Goal: Task Accomplishment & Management: Use online tool/utility

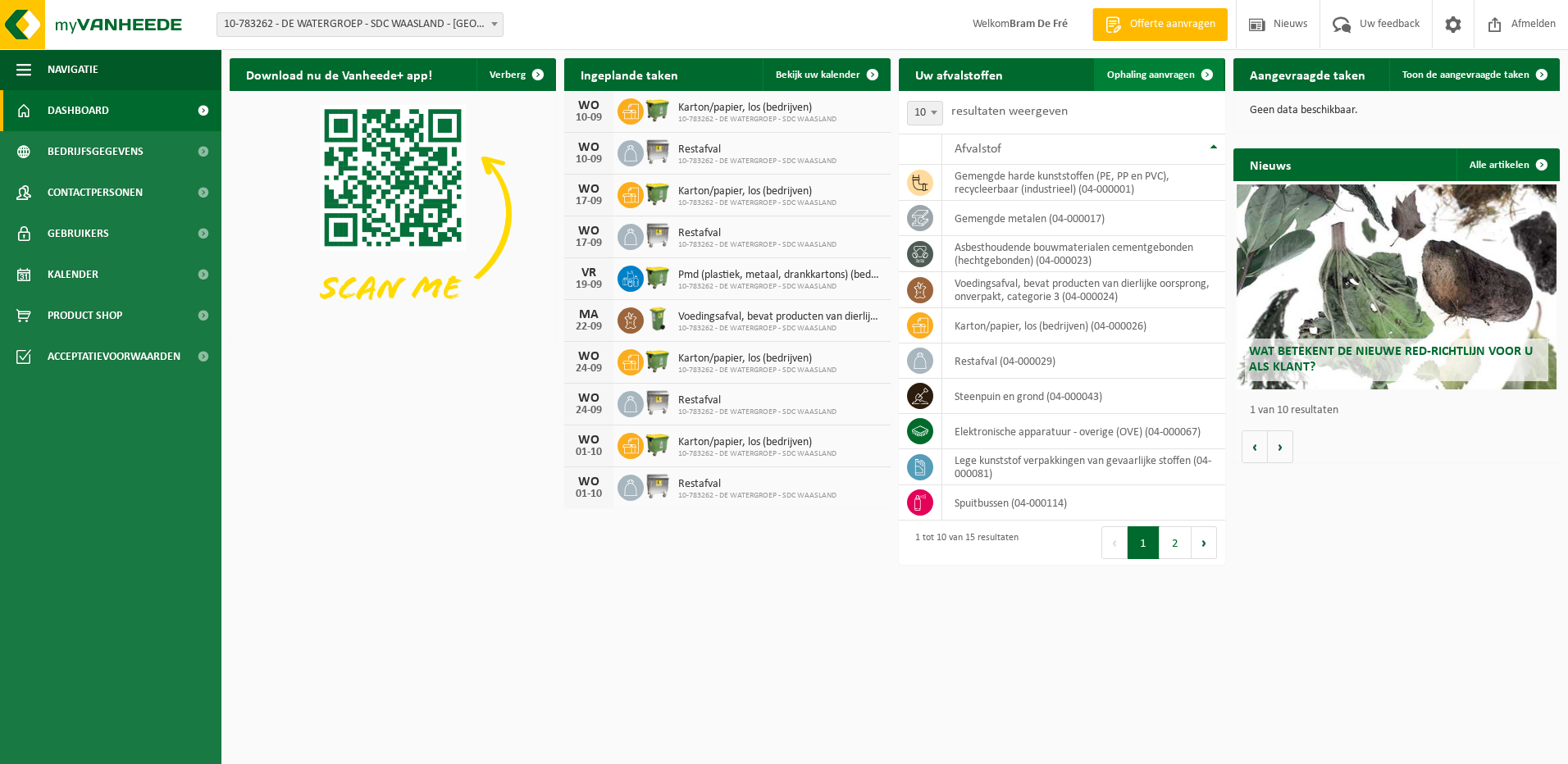
click at [1150, 69] on link "Ophaling aanvragen" at bounding box center [1158, 75] width 130 height 33
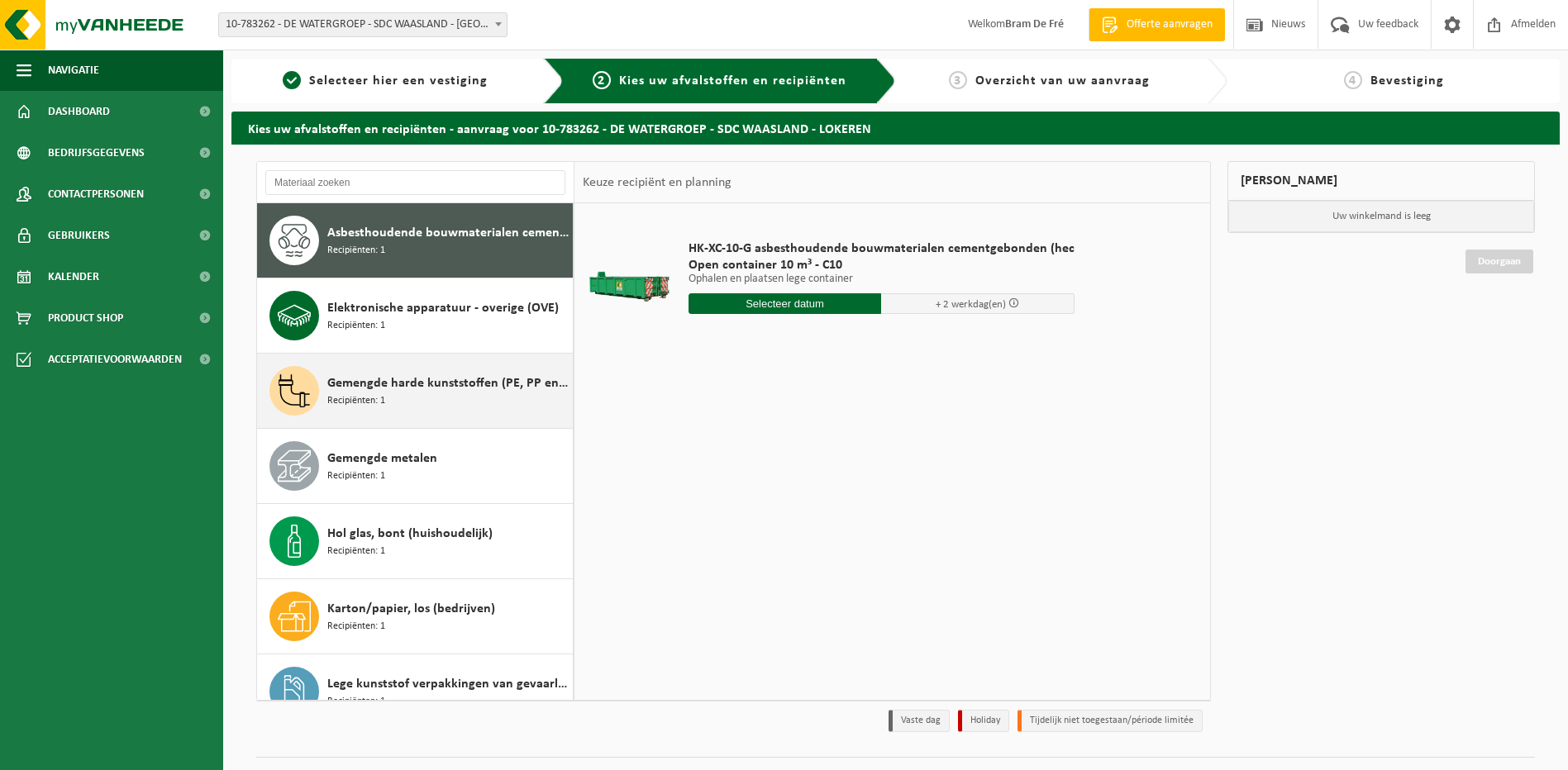
click at [363, 403] on span "Recipiënten: 1" at bounding box center [357, 401] width 58 height 15
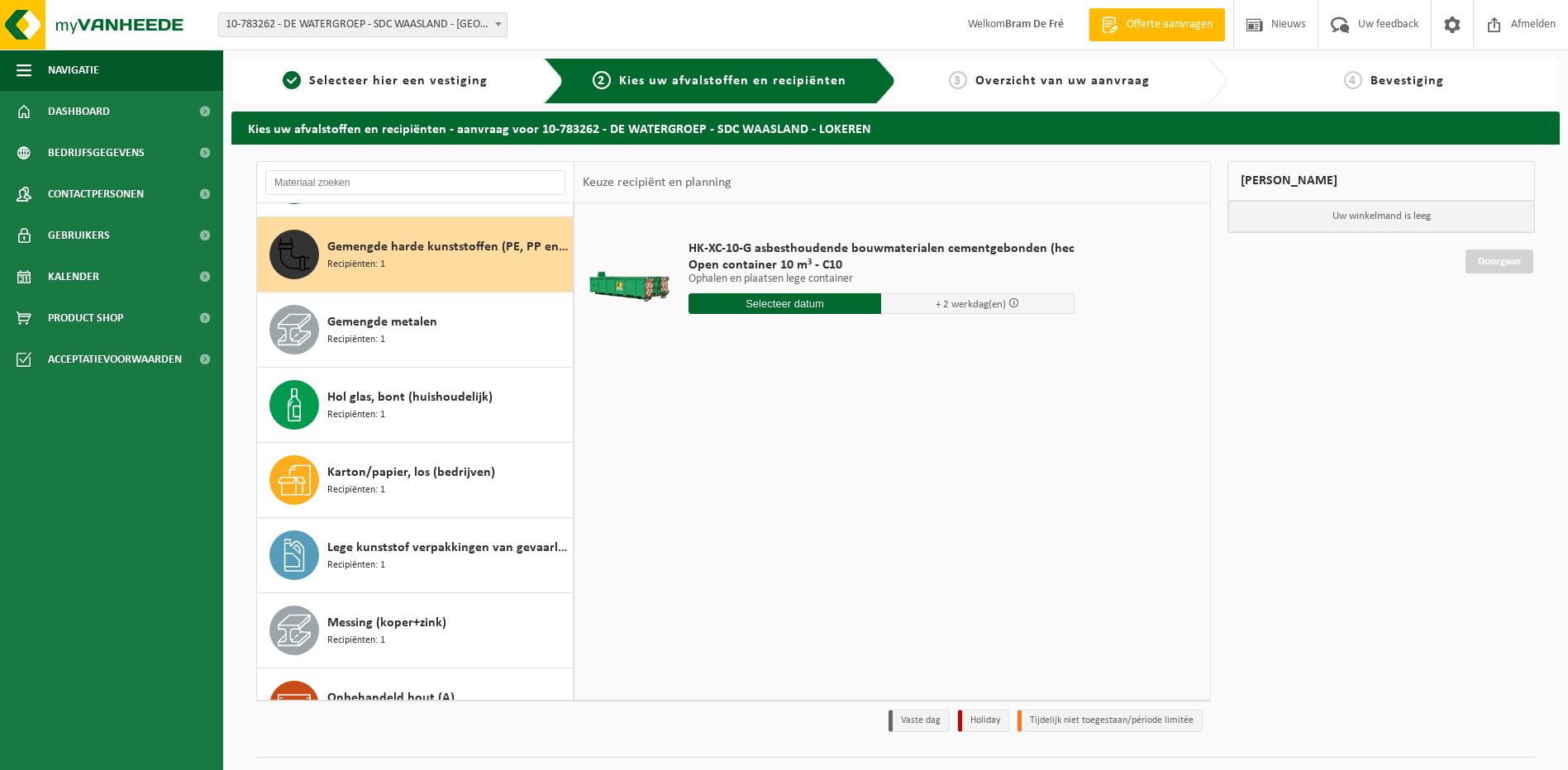
scroll to position [150, 0]
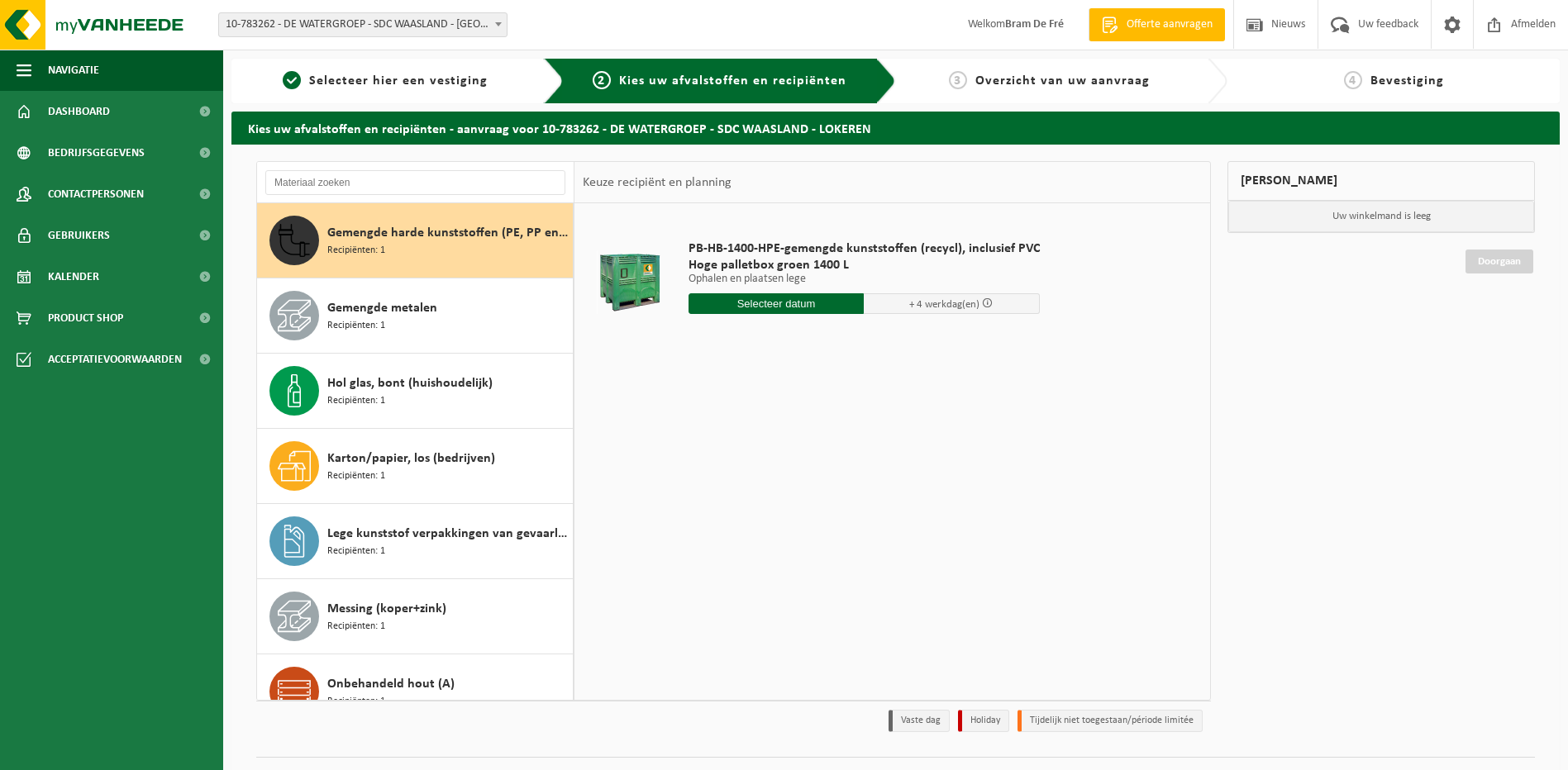
click at [794, 297] on input "text" at bounding box center [776, 303] width 176 height 21
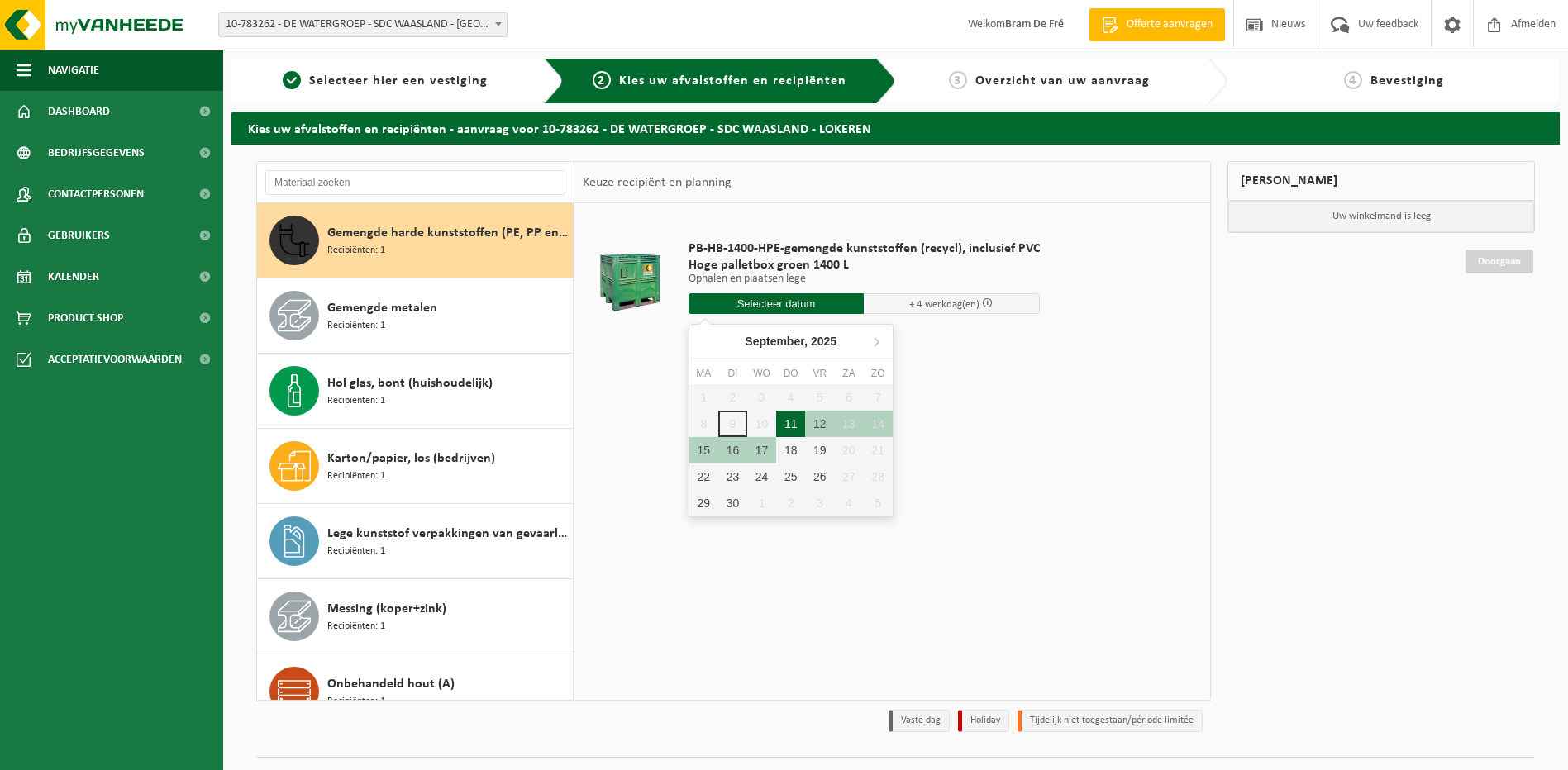
click at [792, 420] on div "11" at bounding box center [791, 424] width 29 height 26
type input "Van [DATE]"
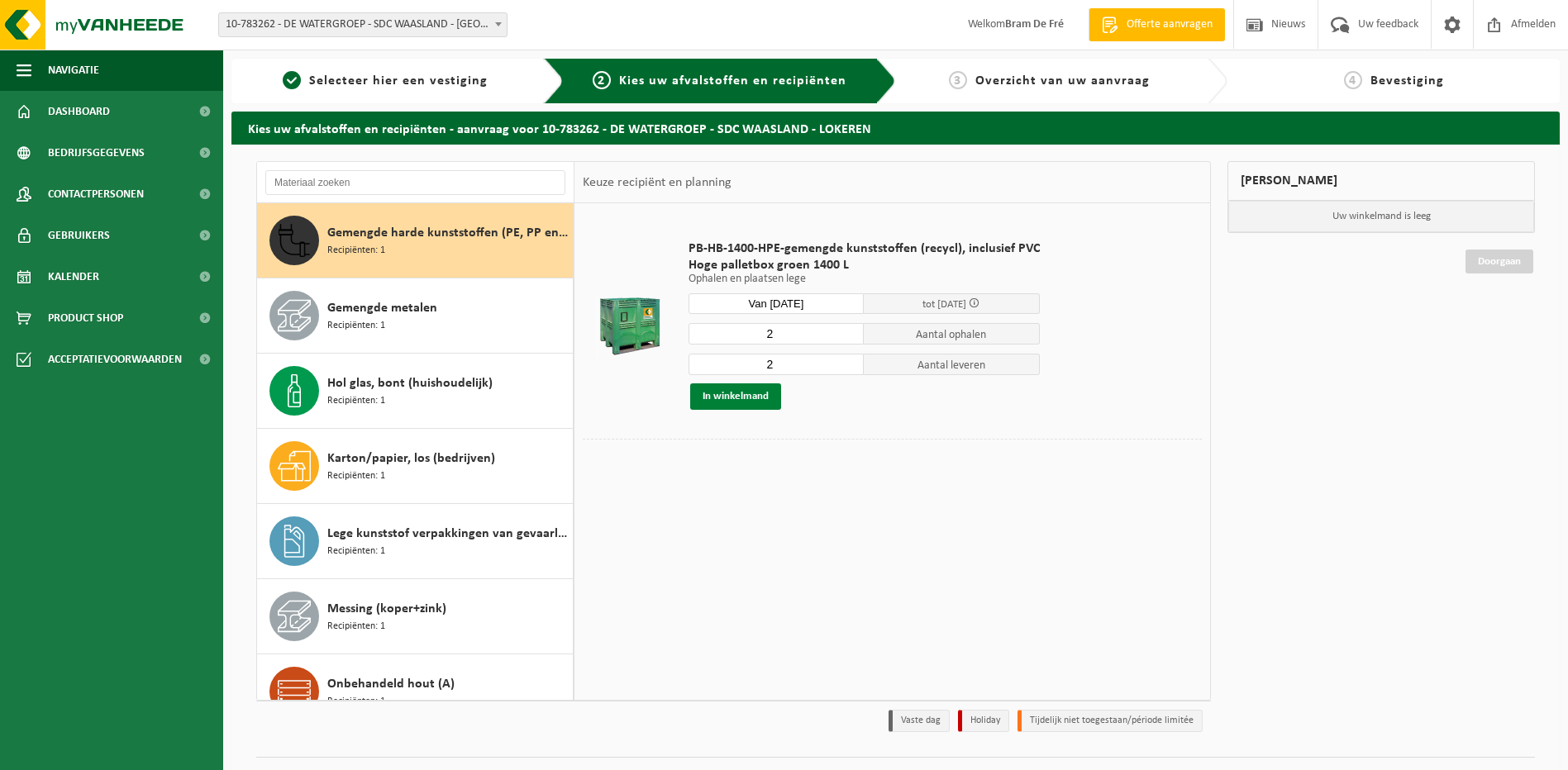
click at [753, 397] on button "In winkelmand" at bounding box center [735, 397] width 91 height 26
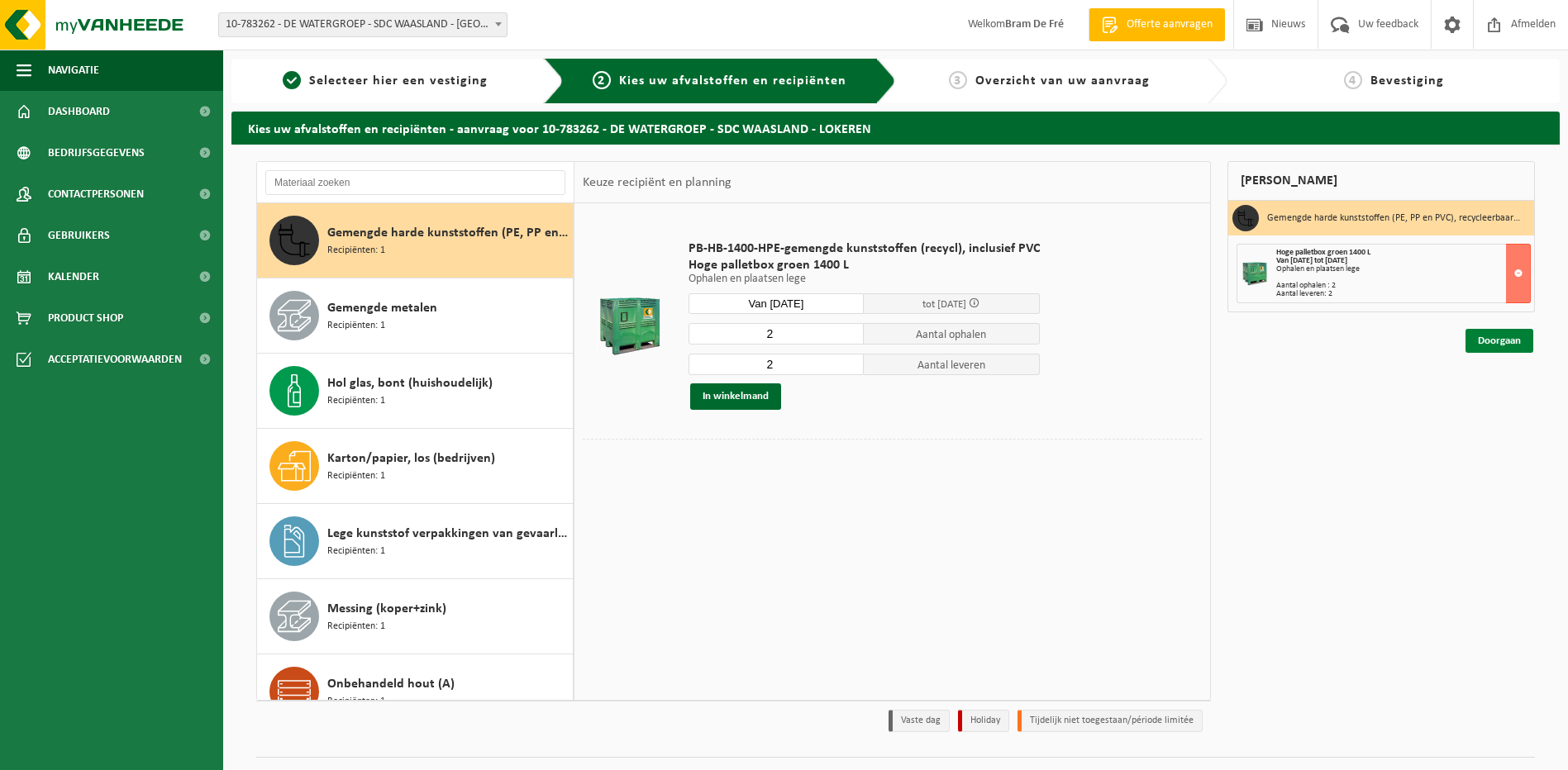
click at [1489, 344] on link "Doorgaan" at bounding box center [1499, 341] width 68 height 24
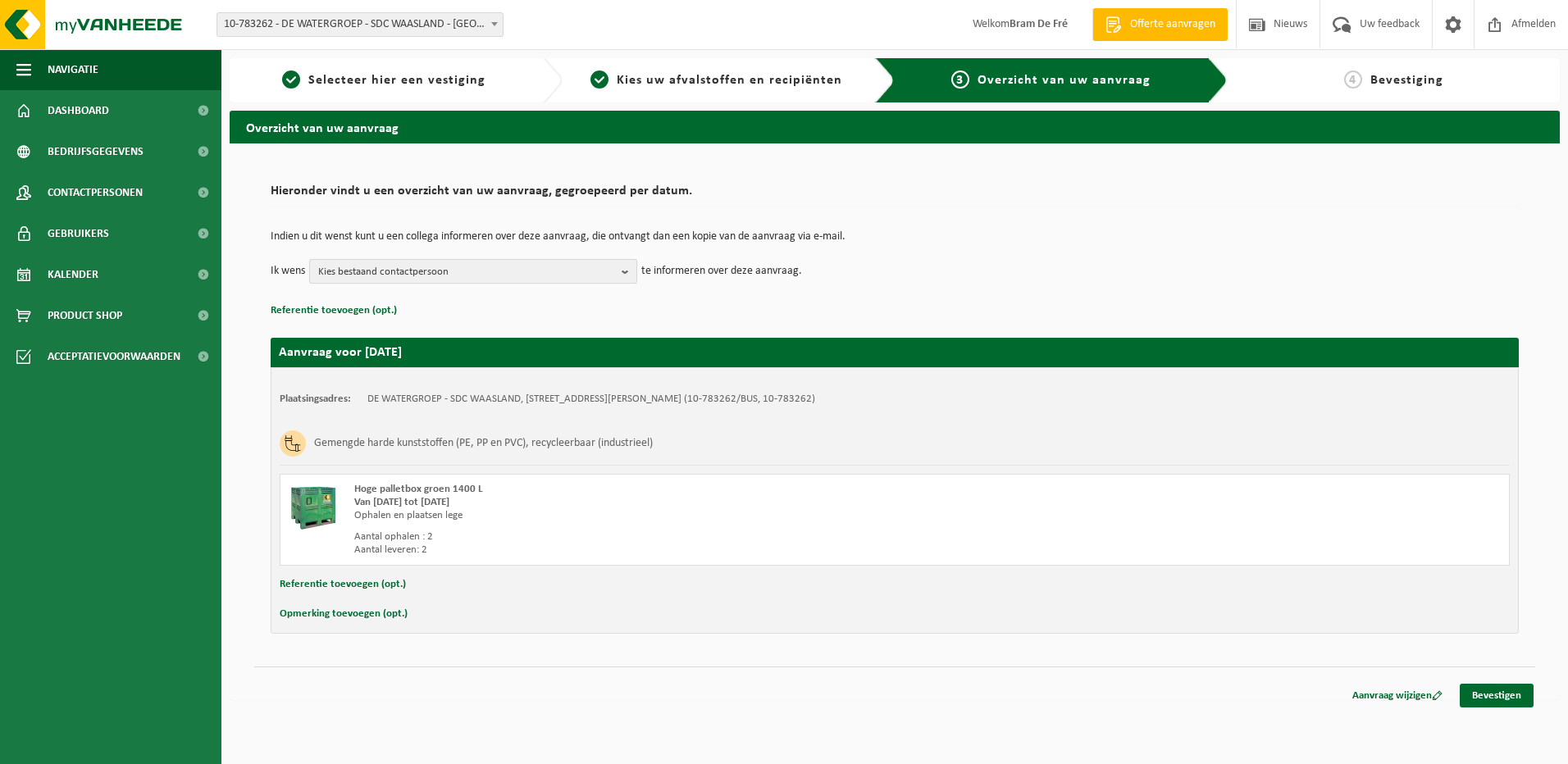
click at [423, 264] on span "Kies bestaand contactpersoon" at bounding box center [466, 272] width 297 height 25
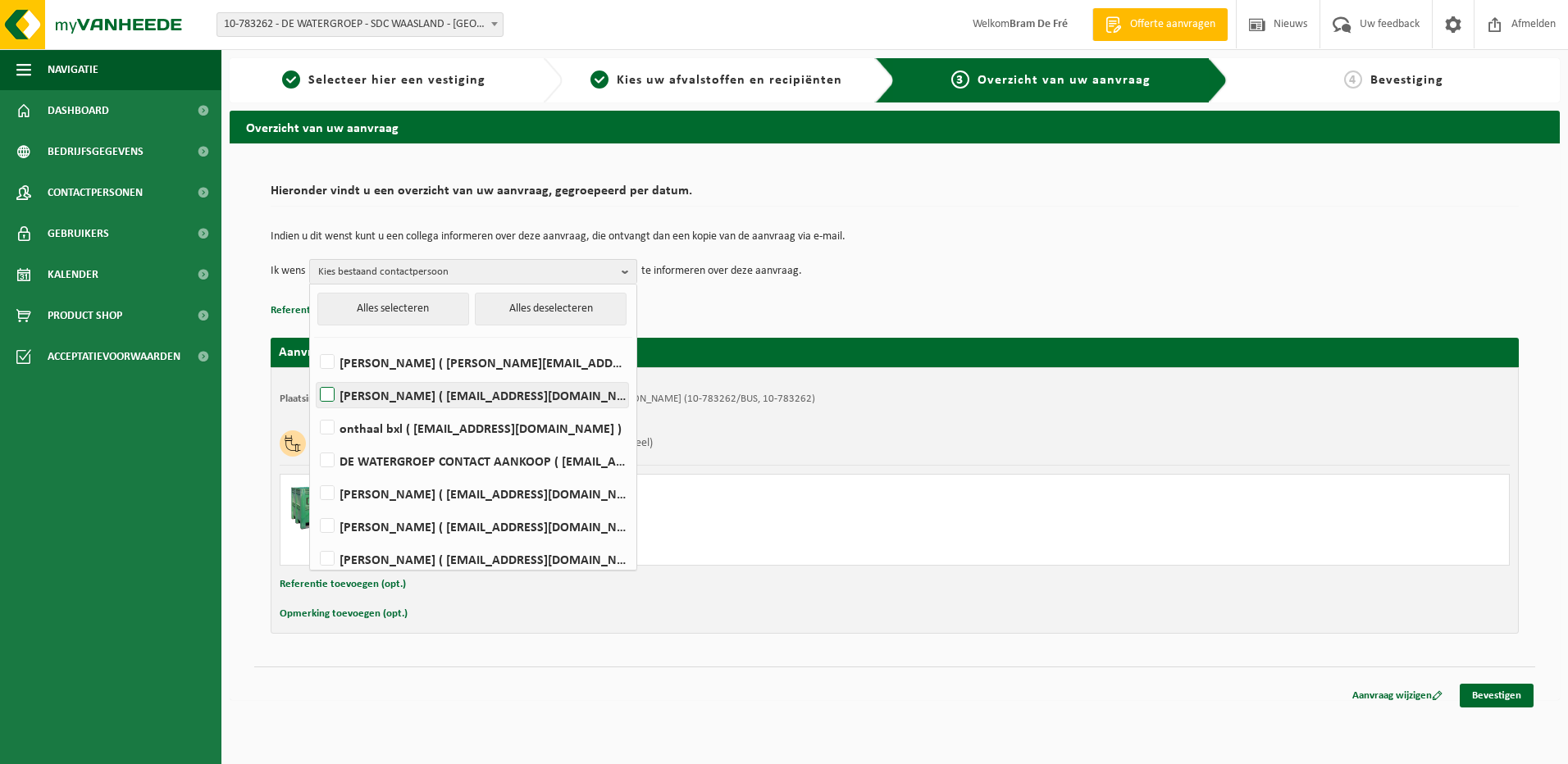
click at [326, 388] on label "JOKE BRENNING ( joke.brenning@dewatergroep.be )" at bounding box center [472, 395] width 311 height 25
click at [314, 375] on input "JOKE BRENNING ( joke.brenning@dewatergroep.be )" at bounding box center [313, 374] width 1 height 1
checkbox input "true"
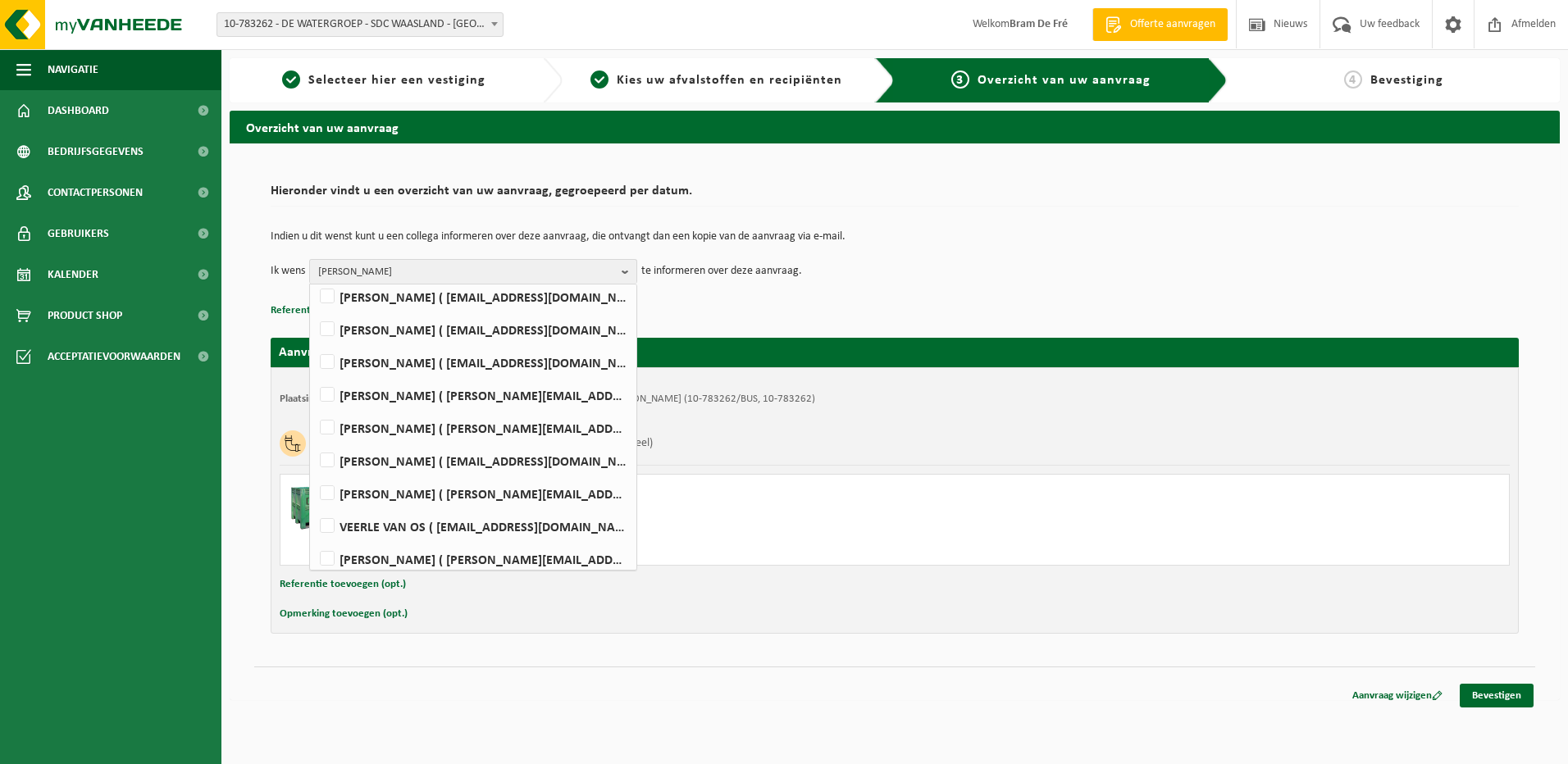
scroll to position [574, 0]
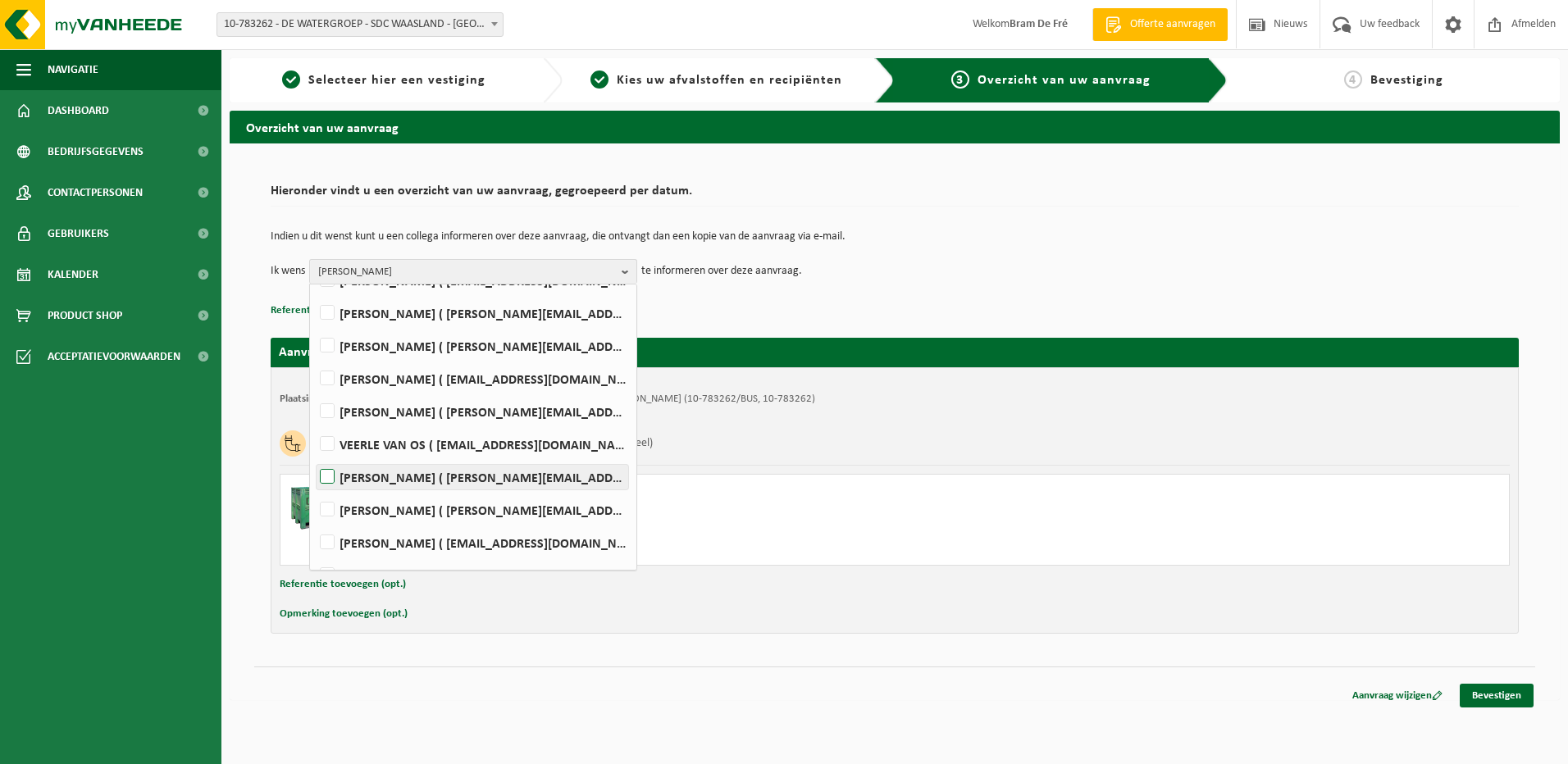
click at [328, 471] on label "VALERIE VERSCHATSE ( valerie.verschatse@dewatergroep.be )" at bounding box center [472, 477] width 311 height 25
click at [314, 457] on input "VALERIE VERSCHATSE ( valerie.verschatse@dewatergroep.be )" at bounding box center [313, 456] width 1 height 1
checkbox input "true"
click at [1279, 289] on div "Indien u dit wenst kunt u een collega informeren over deze aanvraag, die ontvan…" at bounding box center [895, 257] width 1248 height 86
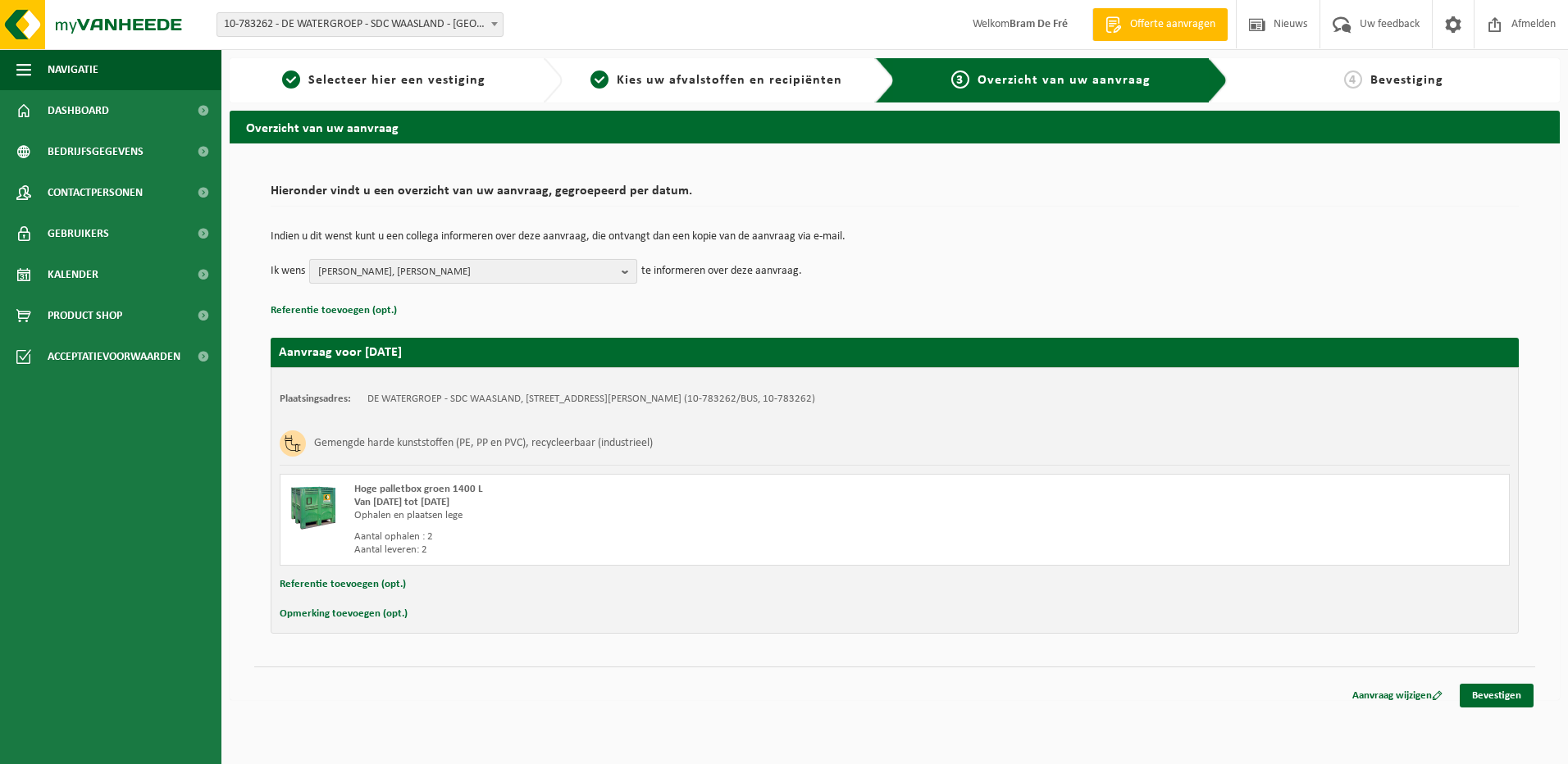
click at [624, 266] on b "button" at bounding box center [628, 271] width 14 height 23
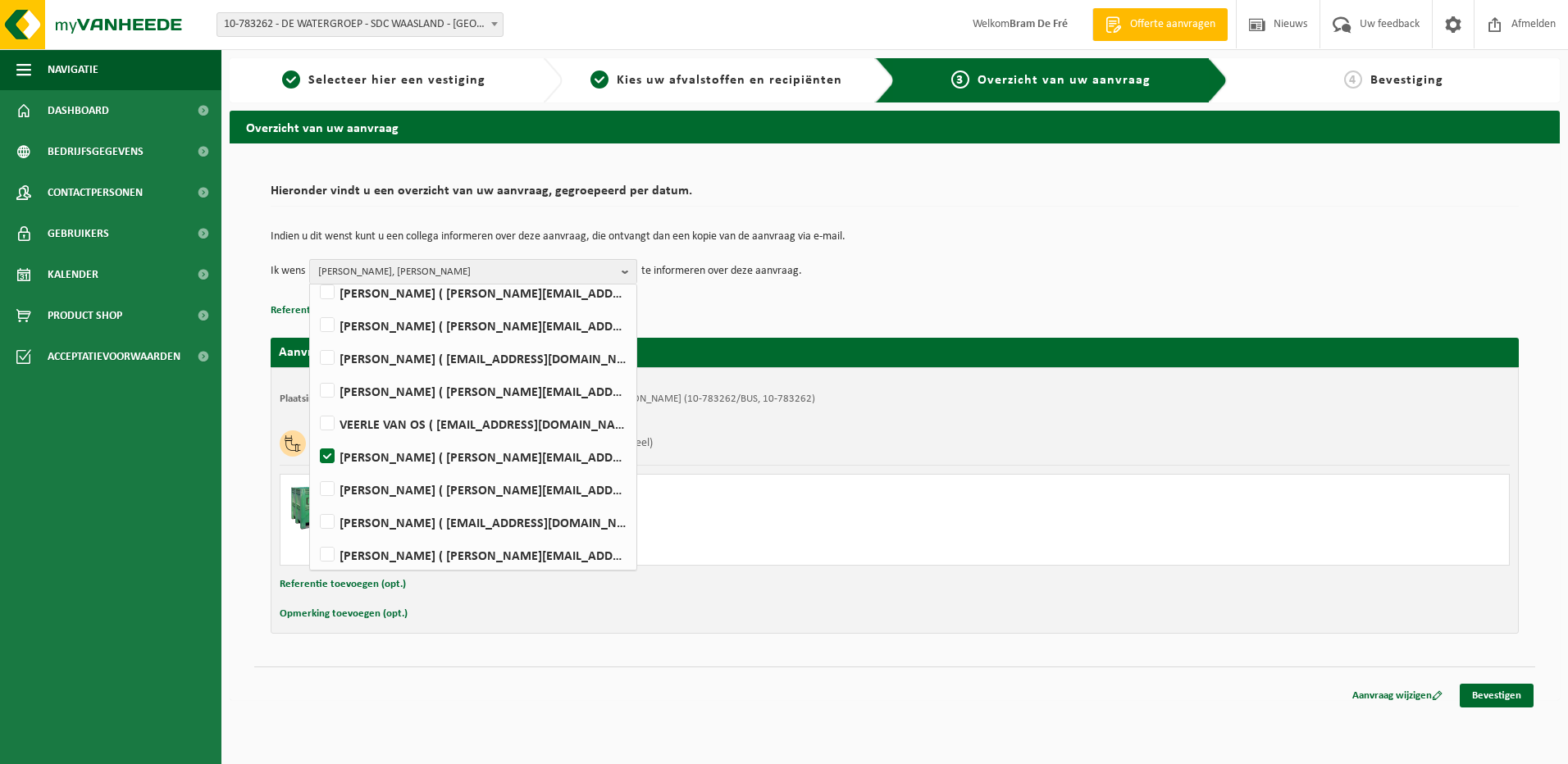
scroll to position [599, 0]
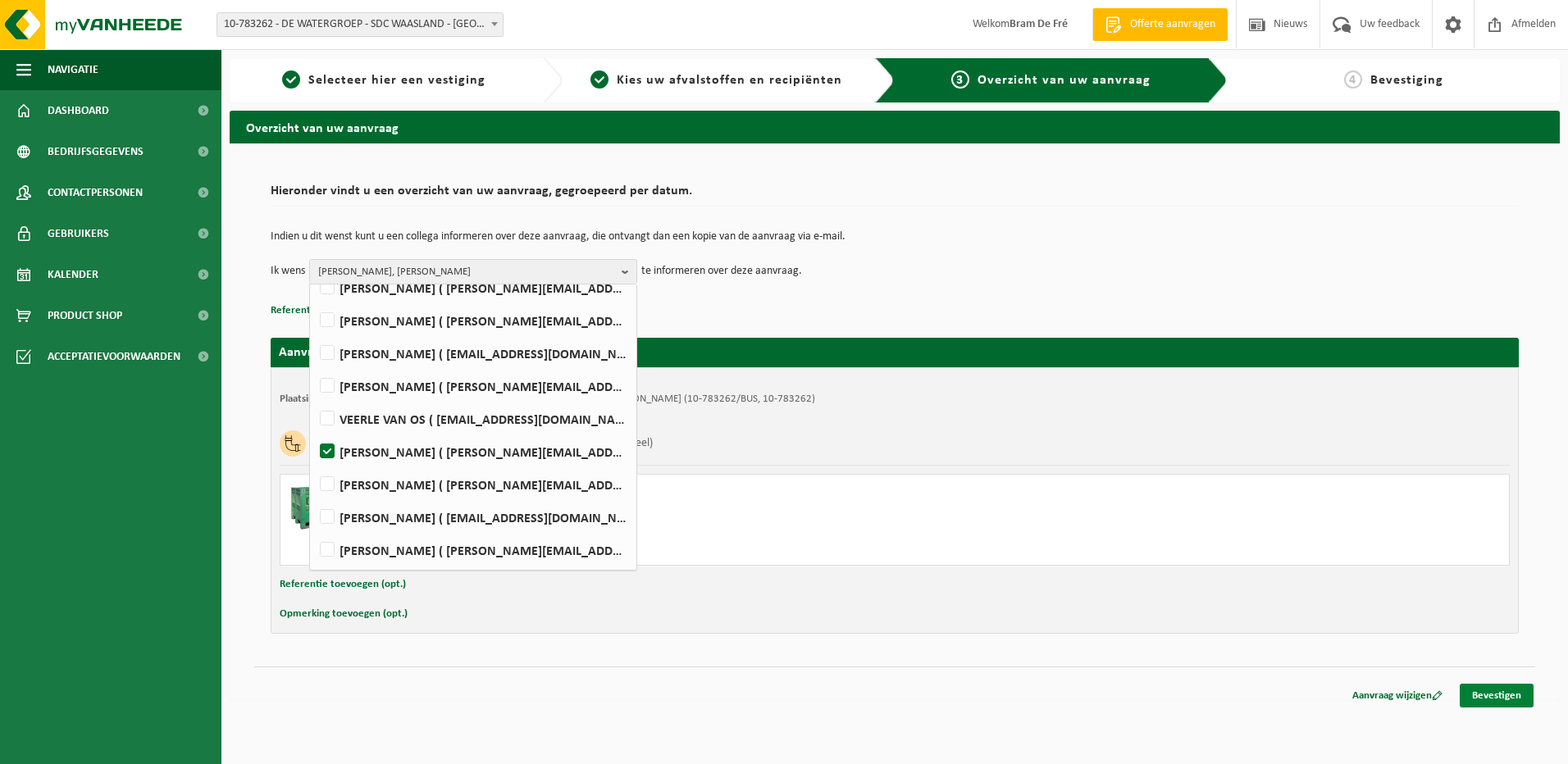
click at [1509, 699] on link "Bevestigen" at bounding box center [1496, 695] width 74 height 24
